Goal: Entertainment & Leisure: Consume media (video, audio)

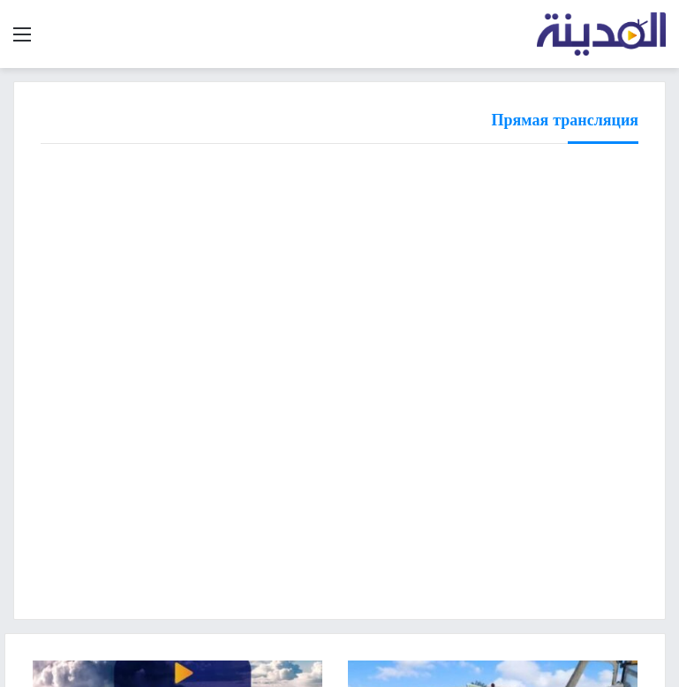
click at [10, 319] on div "Прямая трансляция" at bounding box center [339, 350] width 679 height 539
click at [10, 342] on div "Прямая трансляция" at bounding box center [339, 350] width 679 height 539
click at [10, 375] on div "Прямая трансляция" at bounding box center [339, 350] width 679 height 539
click at [10, 376] on div "Прямая трансляция" at bounding box center [339, 350] width 679 height 539
click at [34, 557] on div "البث المباشر" at bounding box center [339, 350] width 653 height 539
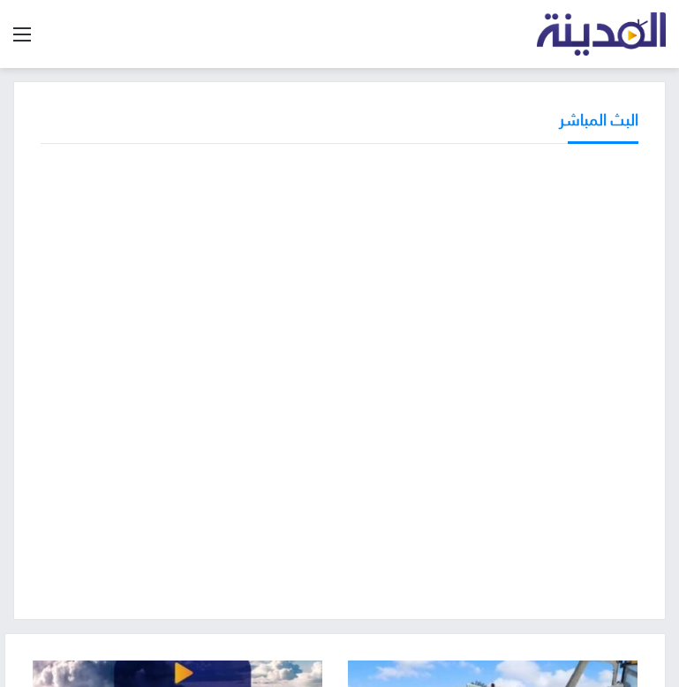
click at [10, 374] on div "البث المباشر" at bounding box center [339, 350] width 679 height 539
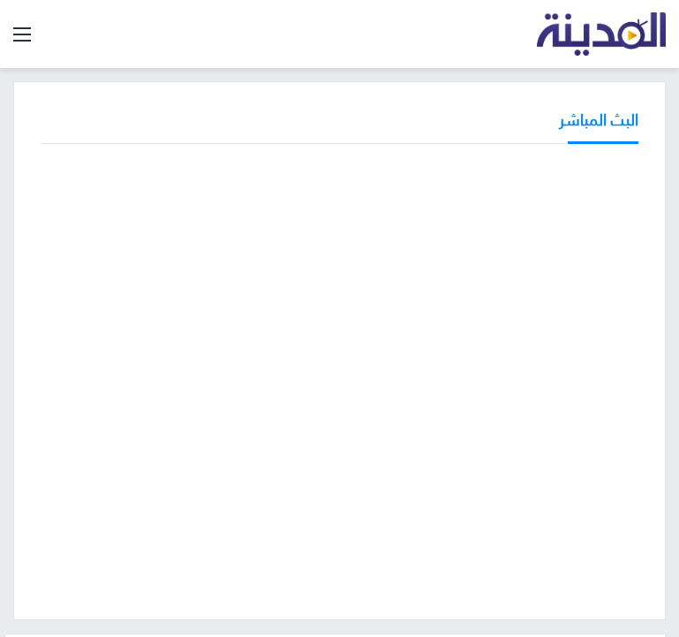
click at [175, 588] on div at bounding box center [340, 377] width 598 height 431
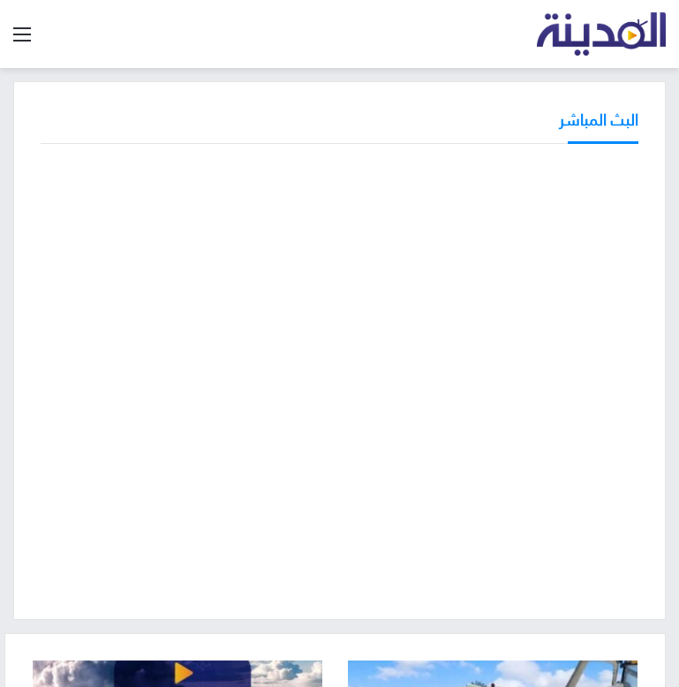
click at [305, 119] on div "البث المباشر" at bounding box center [340, 126] width 598 height 35
click at [19, 35] on span "Главное меню" at bounding box center [22, 35] width 18 height 2
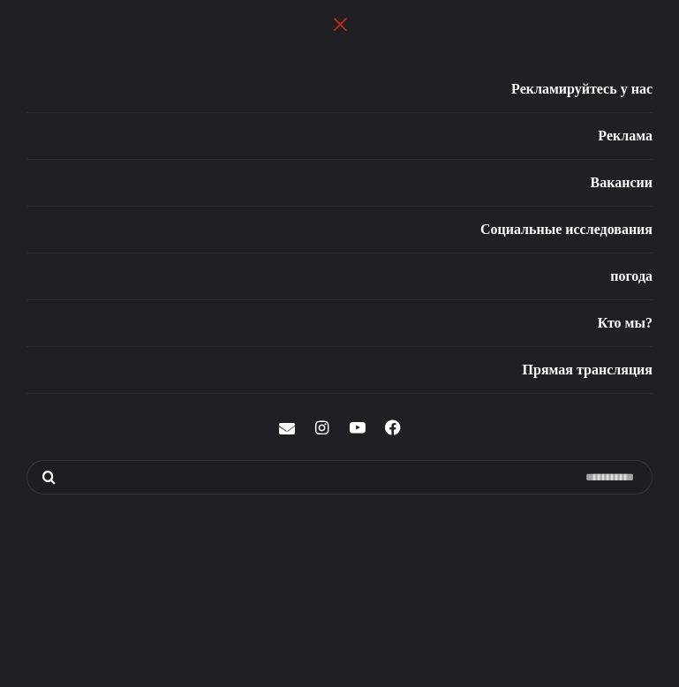
click at [339, 22] on link "закрытие" at bounding box center [340, 24] width 22 height 22
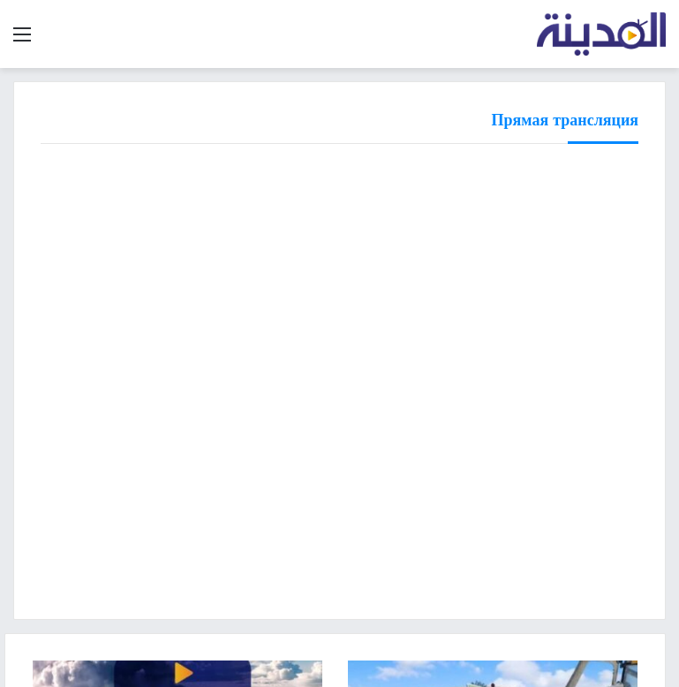
click at [10, 225] on div "Прямая трансляция" at bounding box center [339, 350] width 679 height 539
click at [10, 420] on div "Прямая трансляция" at bounding box center [339, 350] width 679 height 539
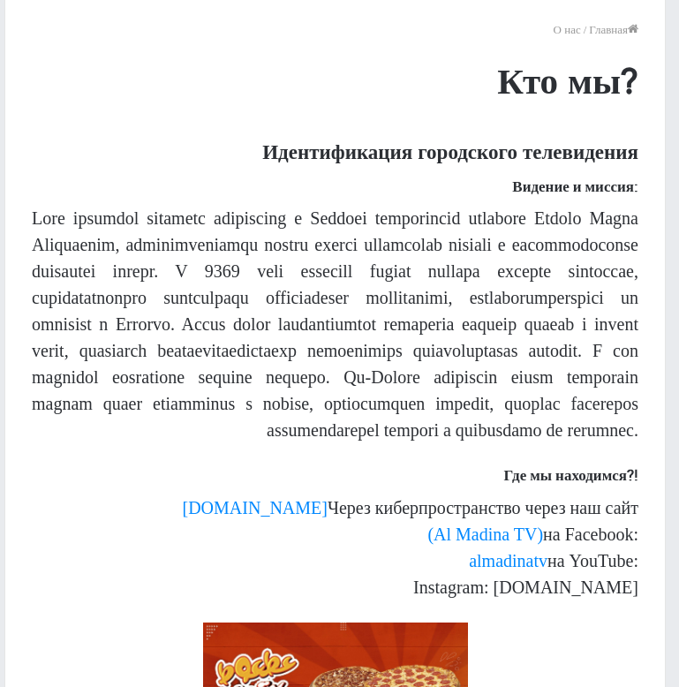
scroll to position [177, 0]
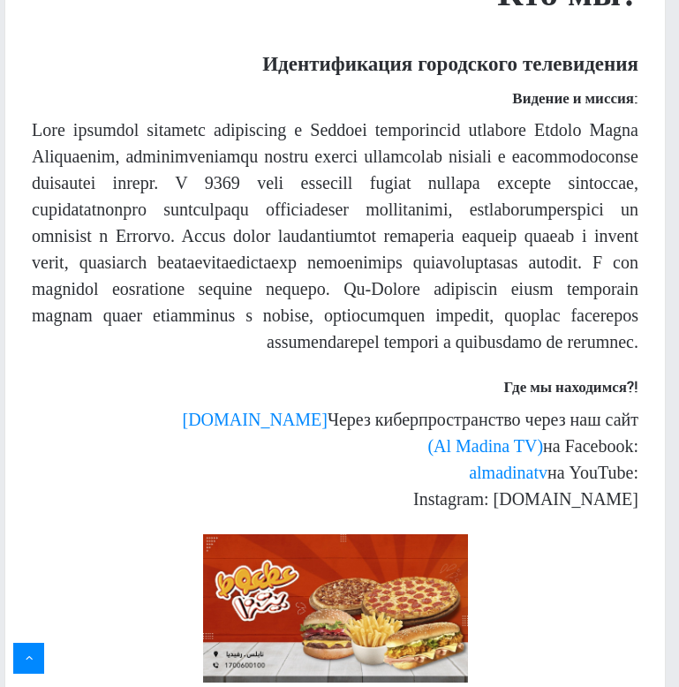
click at [358, 355] on p at bounding box center [335, 236] width 607 height 239
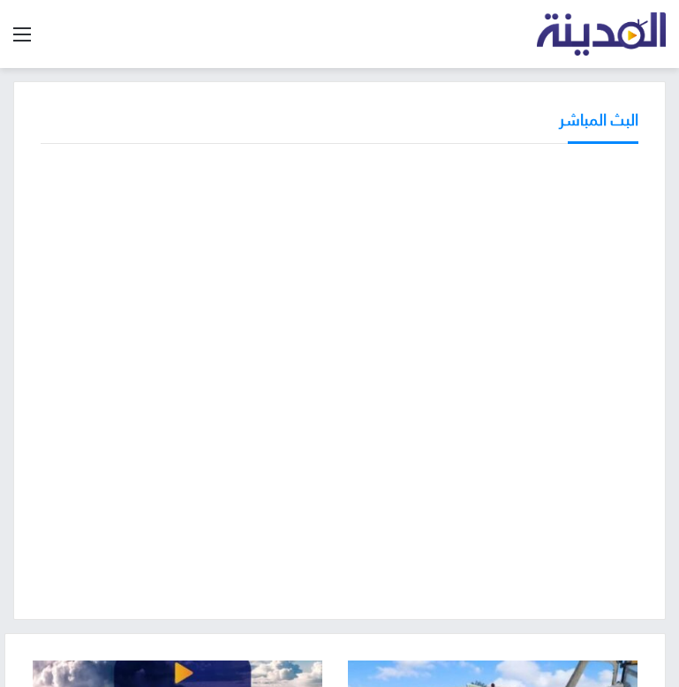
click at [11, 516] on div "البث المباشر" at bounding box center [339, 350] width 679 height 539
click at [10, 397] on div "البث المباشر" at bounding box center [339, 350] width 679 height 539
click at [10, 255] on div "البث المباشر" at bounding box center [339, 350] width 679 height 539
click at [383, 86] on div "البث المباشر" at bounding box center [339, 350] width 653 height 539
click at [398, 112] on div "البث المباشر" at bounding box center [340, 126] width 598 height 35
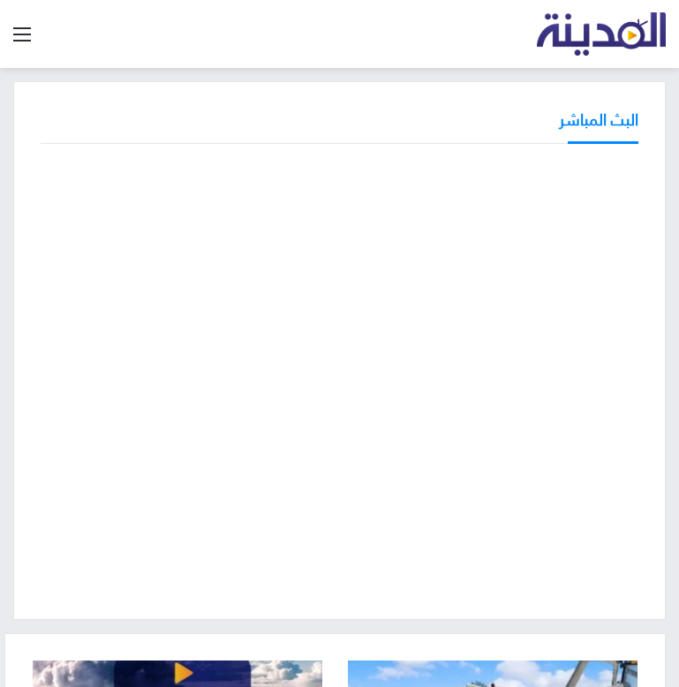
click at [31, 413] on div "البث المباشر" at bounding box center [339, 350] width 653 height 539
click at [35, 433] on div "البث المباشر" at bounding box center [339, 350] width 653 height 539
click at [22, 296] on div "البث المباشر" at bounding box center [339, 350] width 653 height 539
click at [15, 326] on div "البث المباشر" at bounding box center [339, 350] width 653 height 539
click at [14, 441] on div "البث المباشر" at bounding box center [339, 350] width 679 height 539
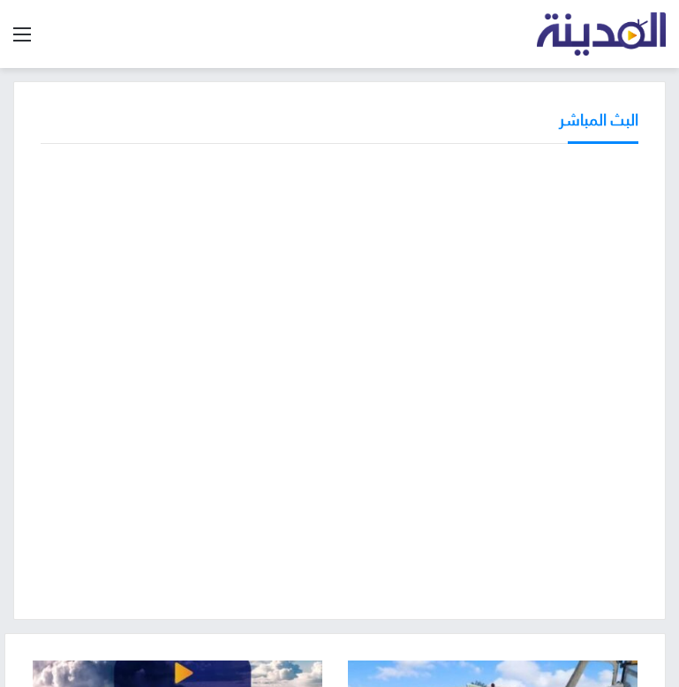
scroll to position [88, 0]
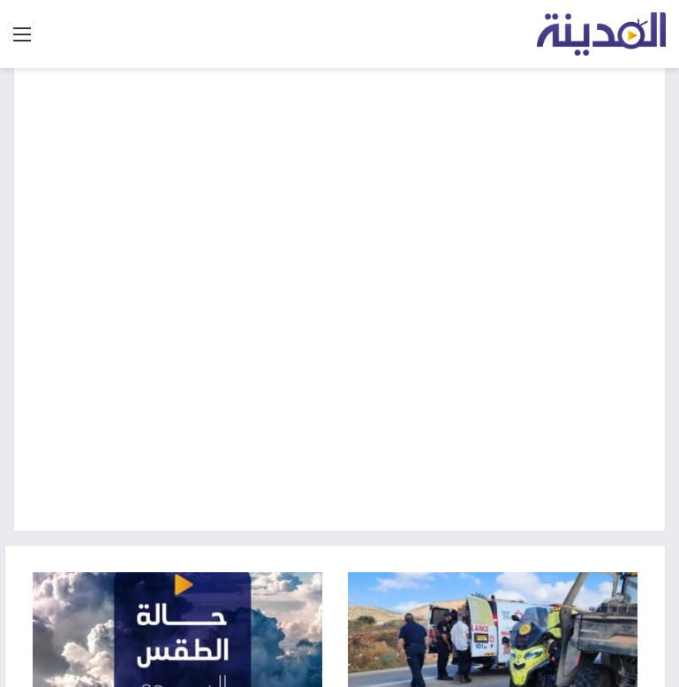
click at [10, 372] on div "البث المباشر" at bounding box center [339, 262] width 679 height 539
click at [10, 400] on div "البث المباشر" at bounding box center [339, 262] width 679 height 539
click at [10, 426] on div "البث المباشر" at bounding box center [339, 262] width 679 height 539
click at [10, 345] on div "البث المباشر" at bounding box center [339, 262] width 679 height 539
click at [11, 338] on div "البث المباشر" at bounding box center [339, 262] width 679 height 539
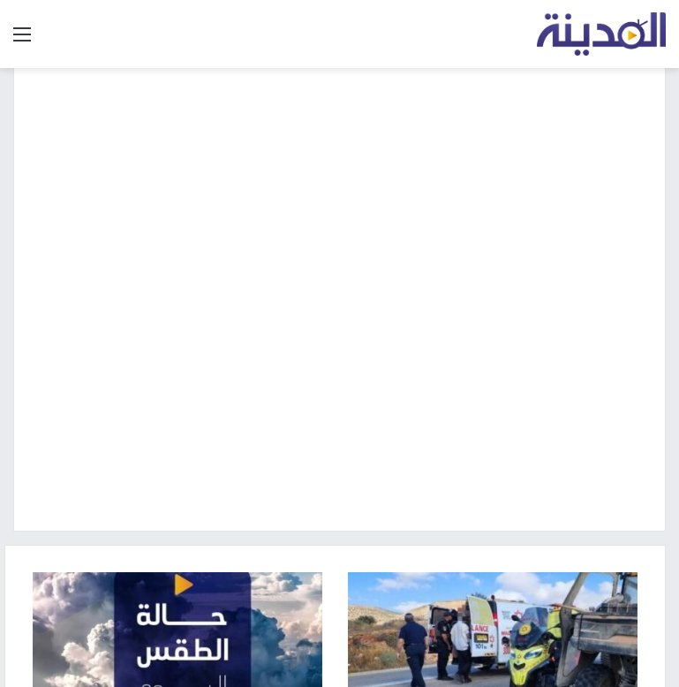
scroll to position [0, 0]
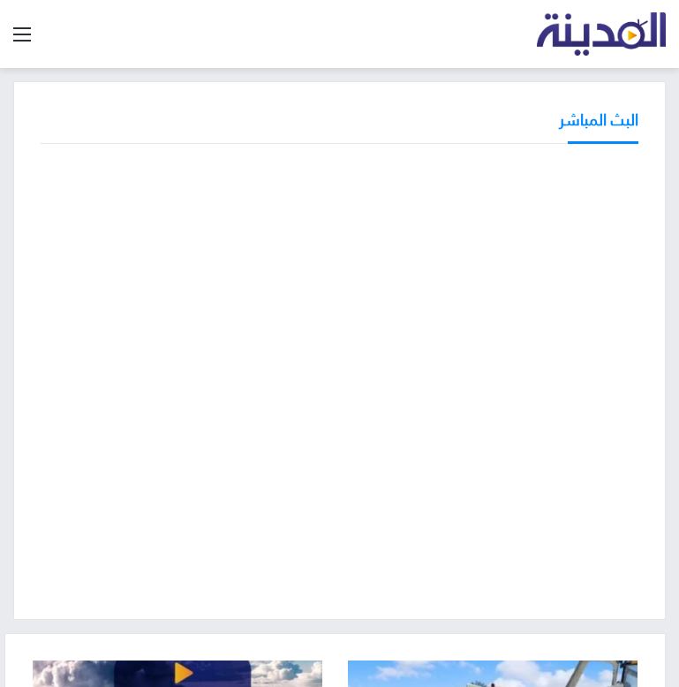
click at [13, 182] on div "البث المباشر" at bounding box center [339, 350] width 653 height 539
click at [10, 339] on div "البث المباشر" at bounding box center [339, 350] width 679 height 539
click at [10, 193] on div "البث المباشر" at bounding box center [339, 350] width 679 height 539
click at [10, 347] on div "البث المباشر" at bounding box center [339, 350] width 679 height 539
click at [19, 367] on div "البث المباشر" at bounding box center [339, 350] width 653 height 539
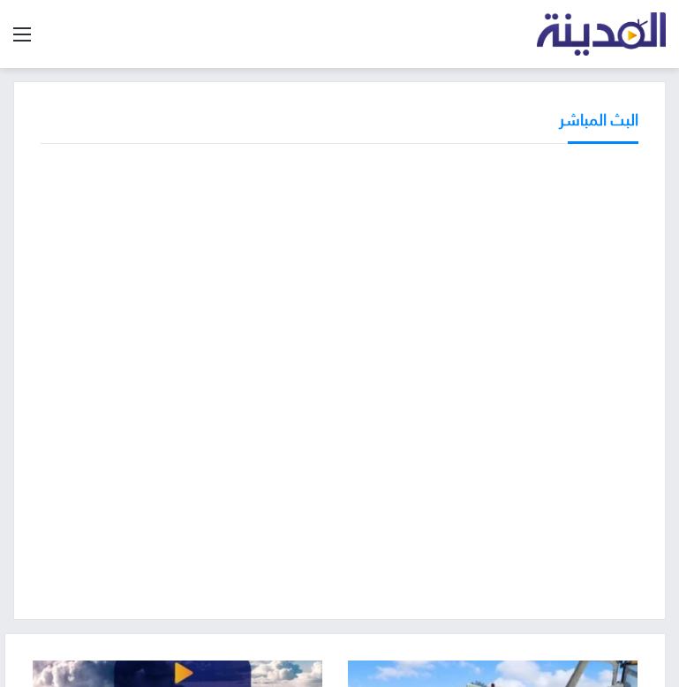
click at [13, 345] on div "البث المباشر" at bounding box center [339, 350] width 653 height 539
click at [10, 352] on div "البث المباشر" at bounding box center [339, 350] width 679 height 539
click at [196, 593] on div at bounding box center [340, 377] width 598 height 431
click at [244, 117] on div "البث المباشر" at bounding box center [340, 126] width 598 height 35
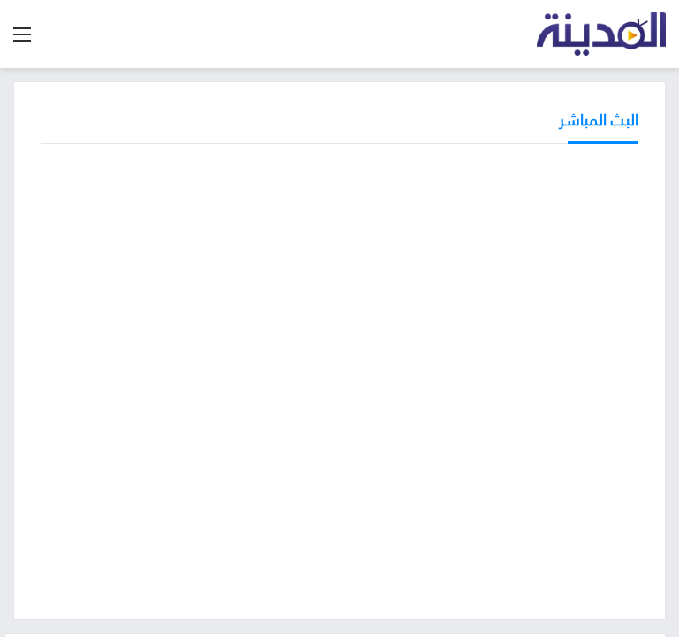
click at [10, 376] on div "البث المباشر" at bounding box center [339, 350] width 679 height 539
click at [10, 378] on div "البث المباشر" at bounding box center [339, 350] width 679 height 539
click at [83, 124] on div "البث المباشر" at bounding box center [340, 126] width 598 height 35
click at [10, 314] on div "البث المباشر" at bounding box center [339, 350] width 679 height 539
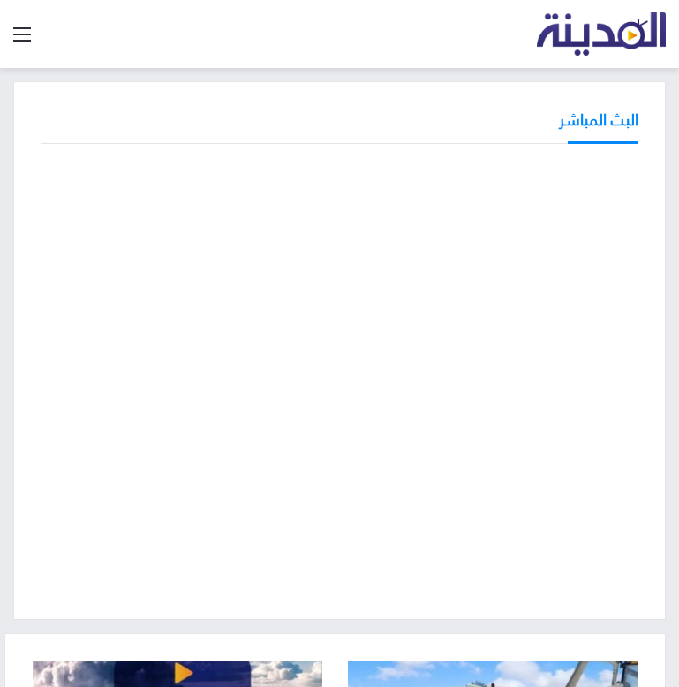
click at [10, 359] on div "البث المباشر" at bounding box center [339, 350] width 679 height 539
click at [10, 407] on div "البث المباشر" at bounding box center [339, 350] width 679 height 539
click at [10, 409] on div "البث المباشر" at bounding box center [339, 350] width 679 height 539
click at [10, 400] on div "البث المباشر" at bounding box center [339, 350] width 679 height 539
click at [10, 449] on div "البث المباشر" at bounding box center [339, 350] width 679 height 539
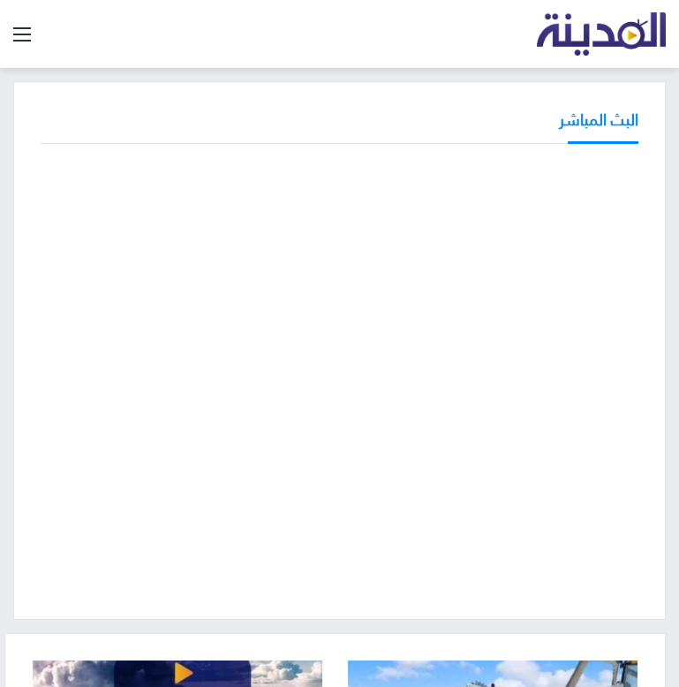
click at [10, 364] on div "البث المباشر" at bounding box center [339, 350] width 679 height 539
click at [10, 320] on div "البث المباشر" at bounding box center [339, 350] width 679 height 539
click at [10, 355] on div "البث المباشر" at bounding box center [339, 350] width 679 height 539
click at [16, 425] on div "البث المباشر" at bounding box center [339, 350] width 653 height 539
click at [10, 343] on div "البث المباشر" at bounding box center [339, 350] width 679 height 539
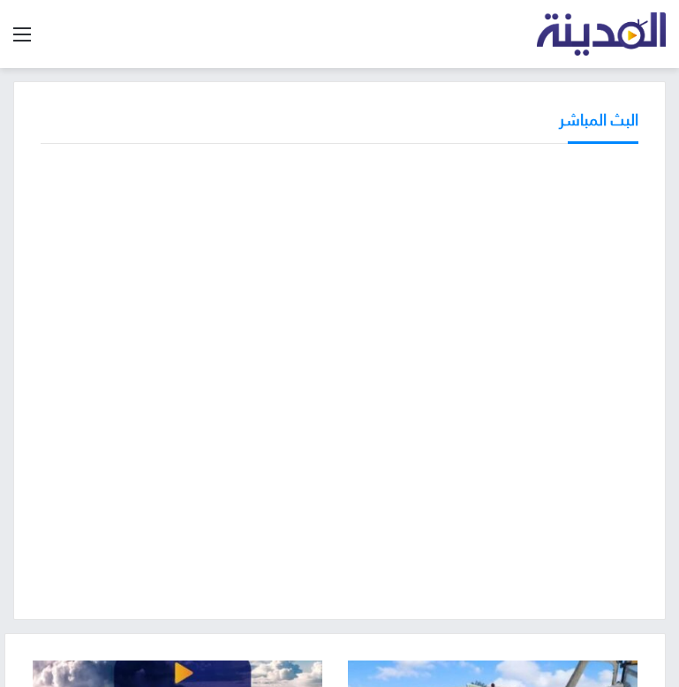
click at [22, 270] on div "البث المباشر" at bounding box center [339, 350] width 653 height 539
click at [10, 299] on div "البث المباشر" at bounding box center [339, 350] width 679 height 539
click at [10, 388] on div "البث المباشر" at bounding box center [339, 350] width 679 height 539
click at [10, 330] on div "البث المباشر" at bounding box center [339, 350] width 679 height 539
click at [10, 363] on div "البث المباشر" at bounding box center [339, 350] width 679 height 539
